Goal: Task Accomplishment & Management: Manage account settings

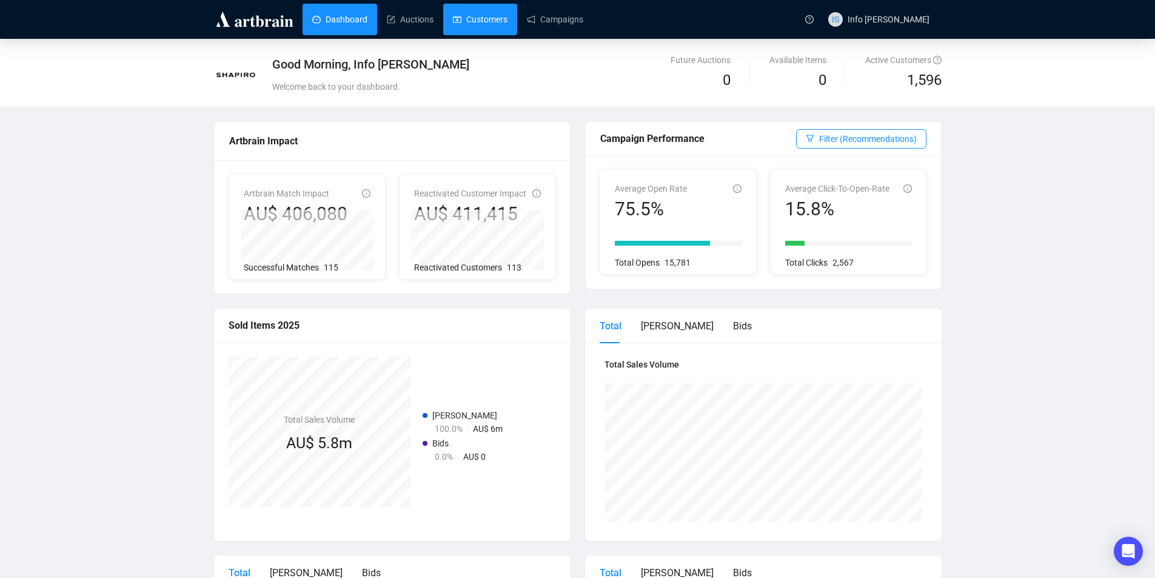
click at [483, 13] on link "Customers" at bounding box center [480, 20] width 55 height 32
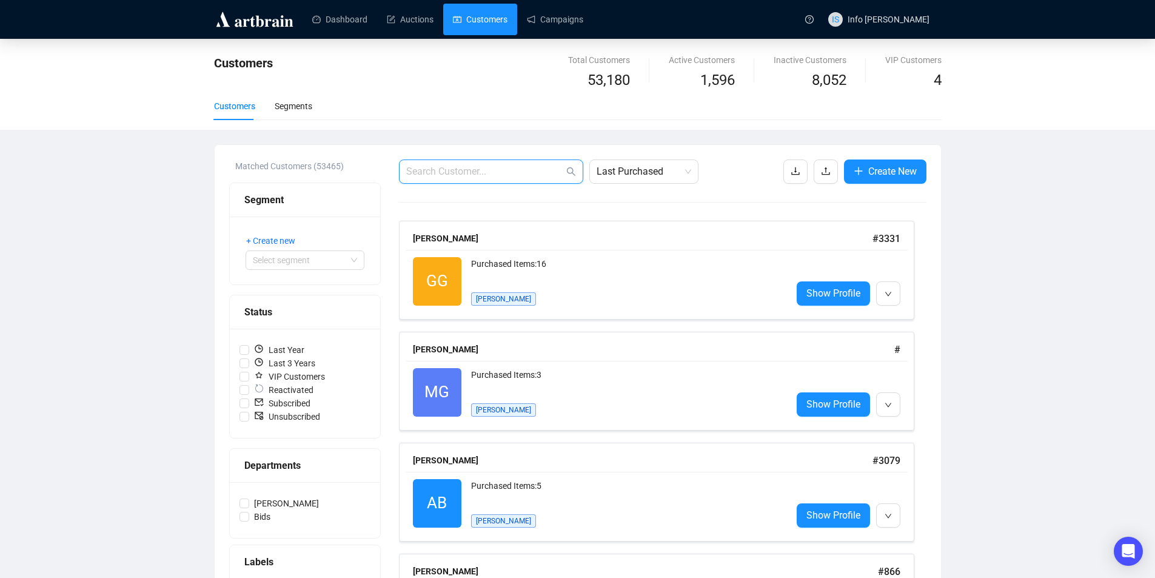
click at [504, 172] on input "text" at bounding box center [485, 171] width 158 height 15
type input "[PERSON_NAME]"
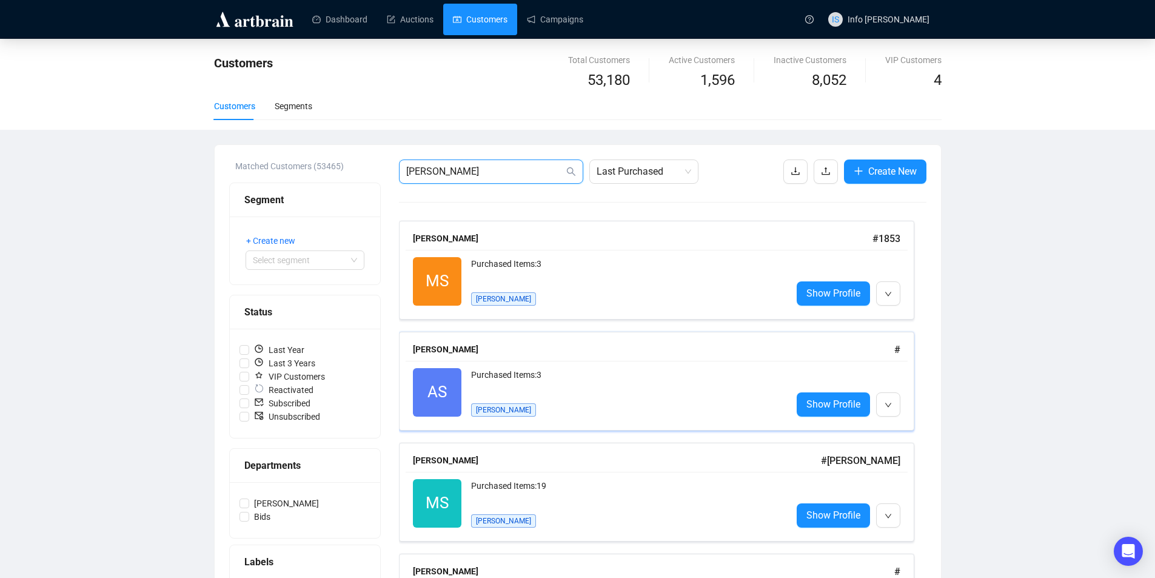
scroll to position [243, 0]
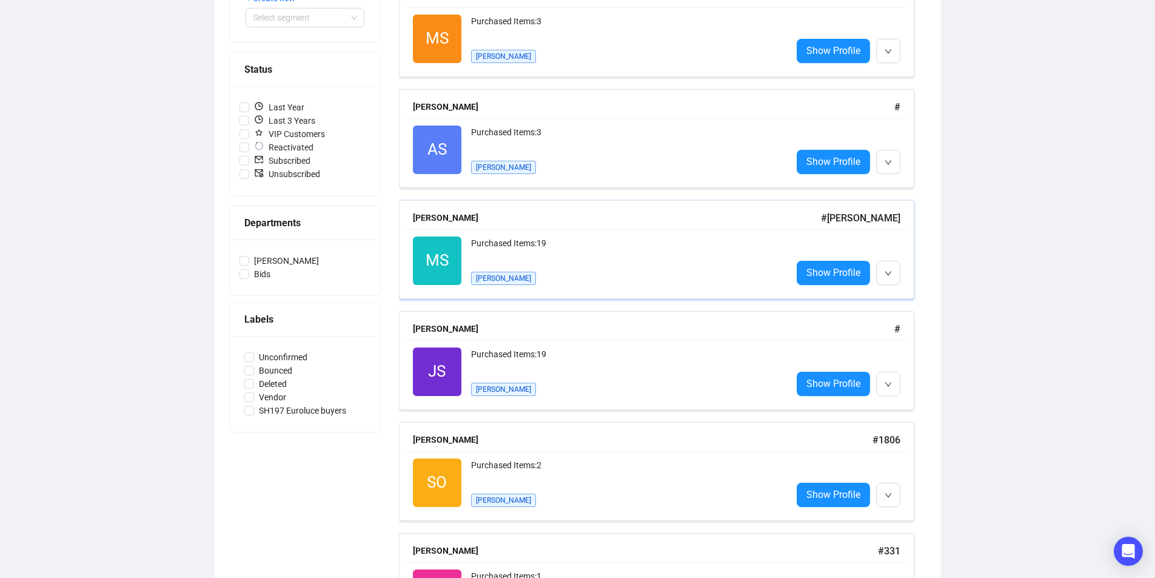
click at [822, 231] on div "MS Reactivated Purchased Items: 19 [PERSON_NAME] Show Profile" at bounding box center [657, 260] width 502 height 63
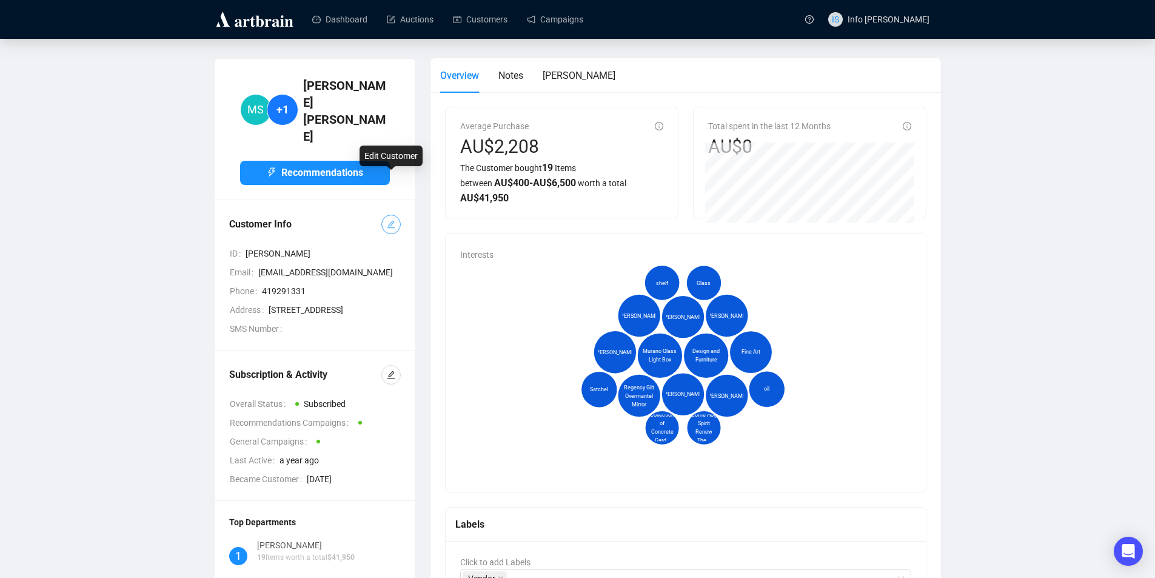
click at [388, 220] on icon "edit" at bounding box center [391, 224] width 8 height 8
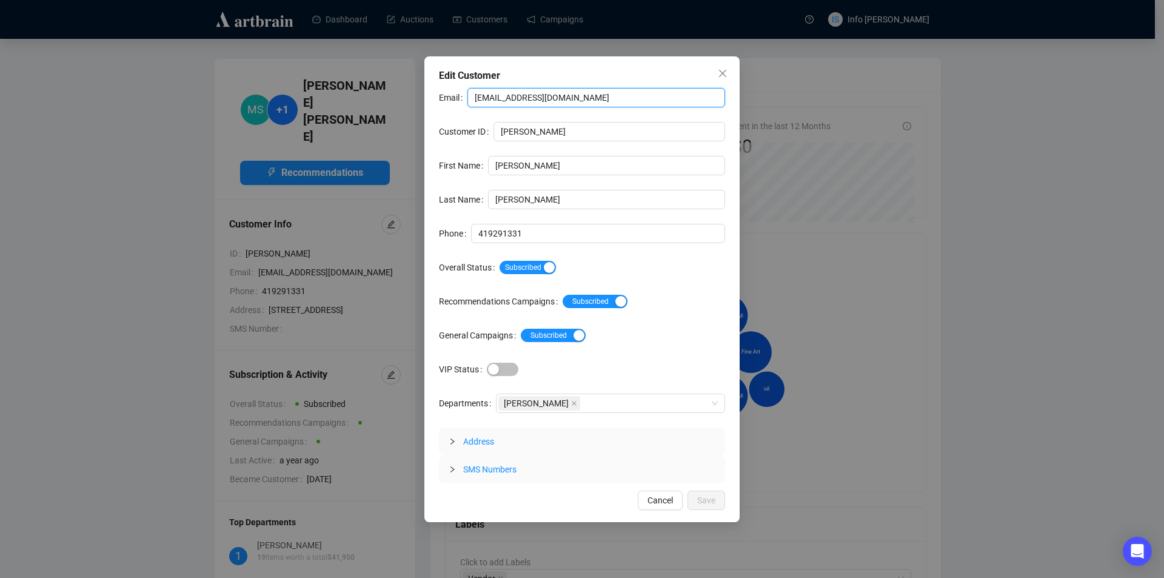
click at [531, 103] on input "[EMAIL_ADDRESS][DOMAIN_NAME]" at bounding box center [596, 97] width 258 height 19
paste input "[EMAIL_ADDRESS][DOMAIN_NAME]"
click at [474, 98] on input "[EMAIL_ADDRESS][DOMAIN_NAME]" at bounding box center [596, 97] width 258 height 19
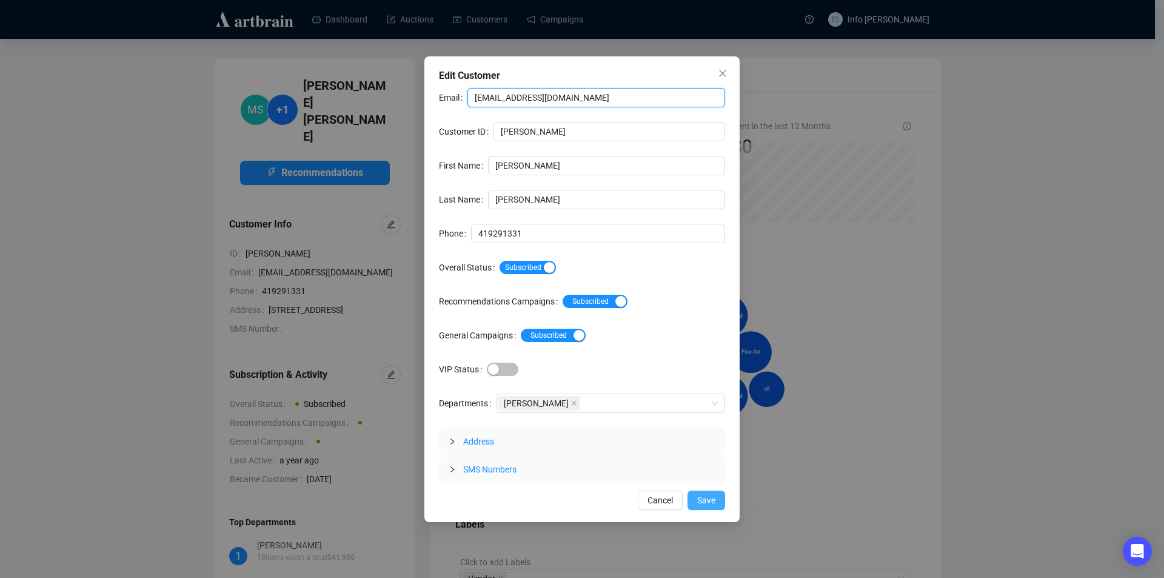
type input "[EMAIL_ADDRESS][DOMAIN_NAME]"
click at [709, 503] on span "Save" at bounding box center [706, 500] width 18 height 13
